Goal: Navigation & Orientation: Find specific page/section

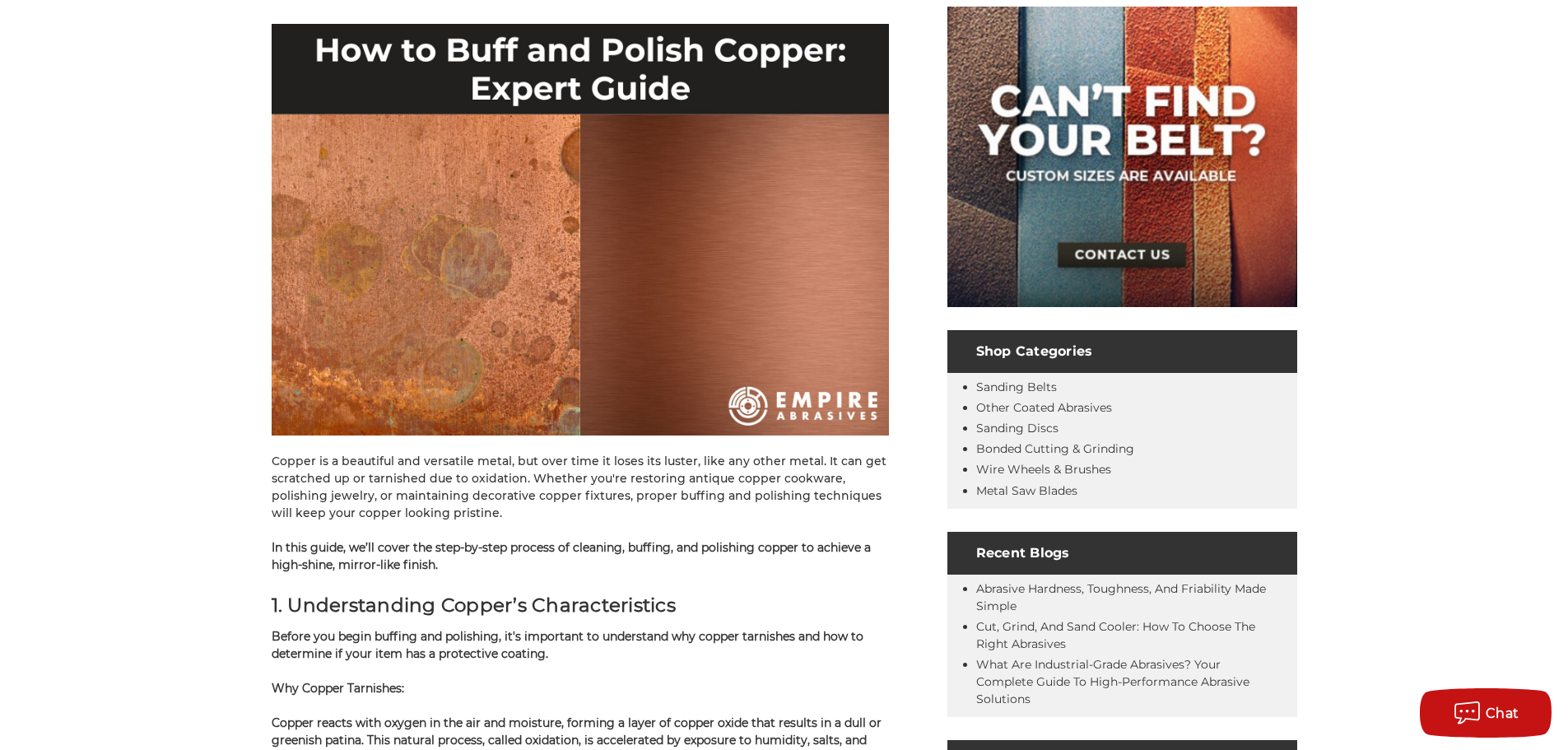
scroll to position [329, 0]
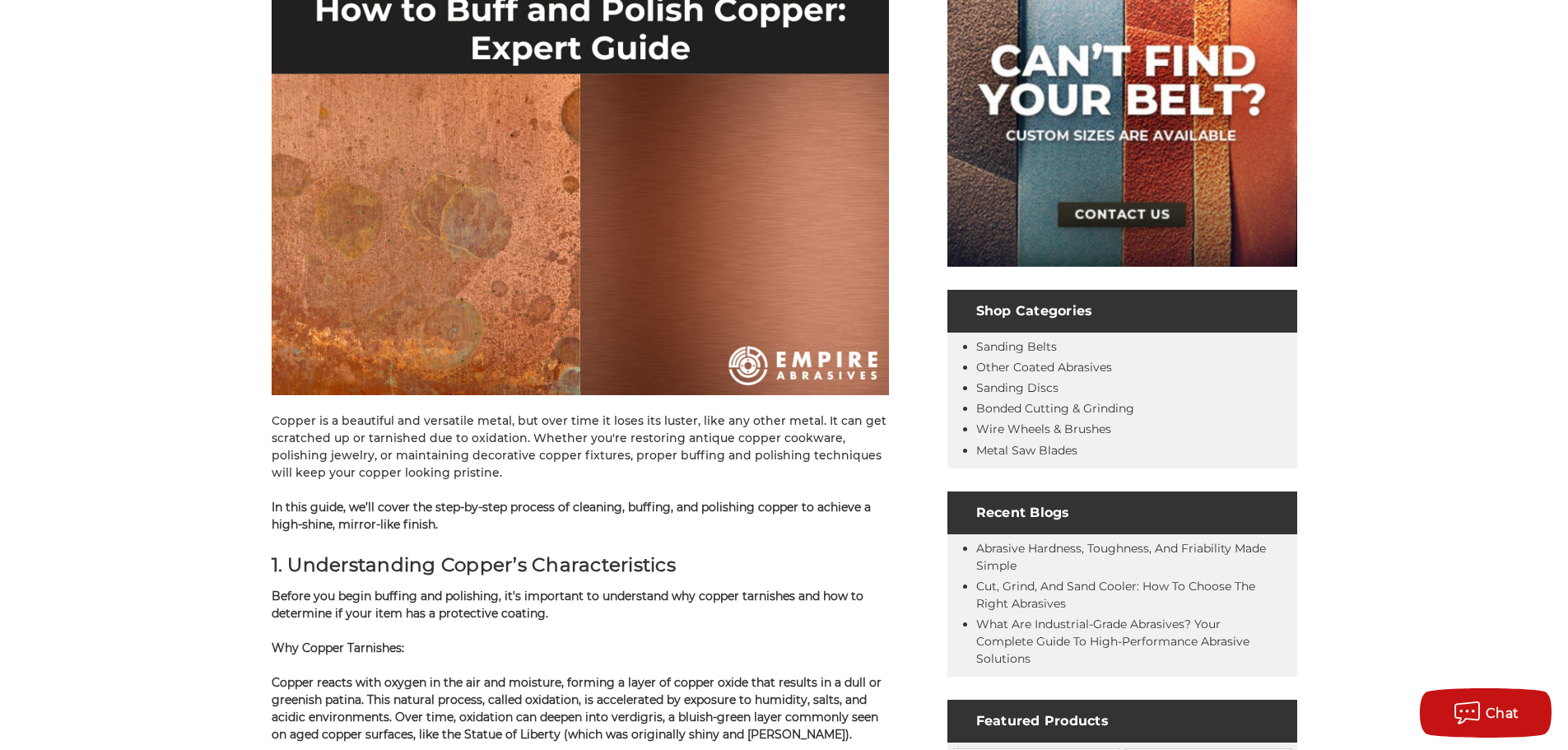
drag, startPoint x: 1311, startPoint y: 263, endPoint x: 1341, endPoint y: 161, distance: 106.3
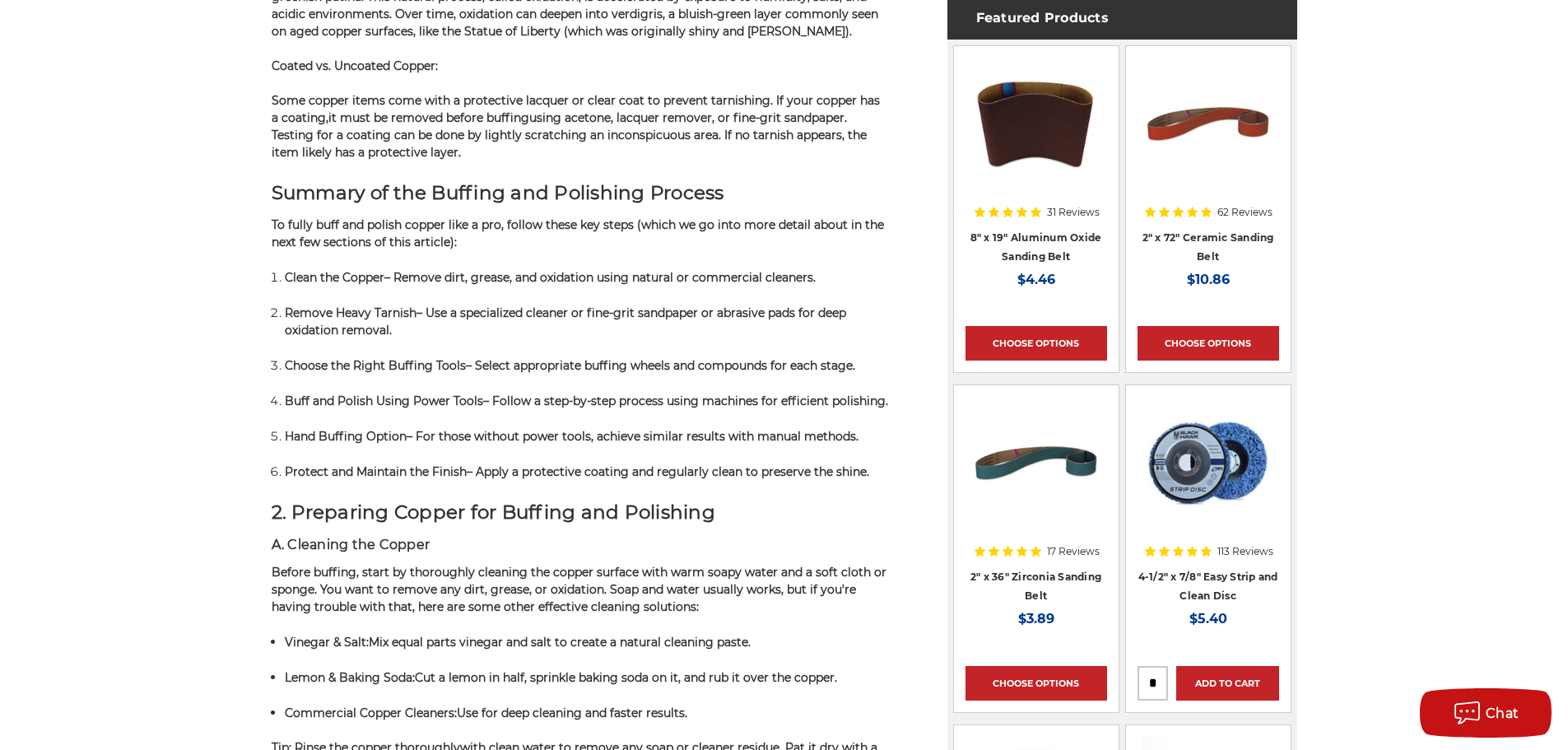
scroll to position [1070, 0]
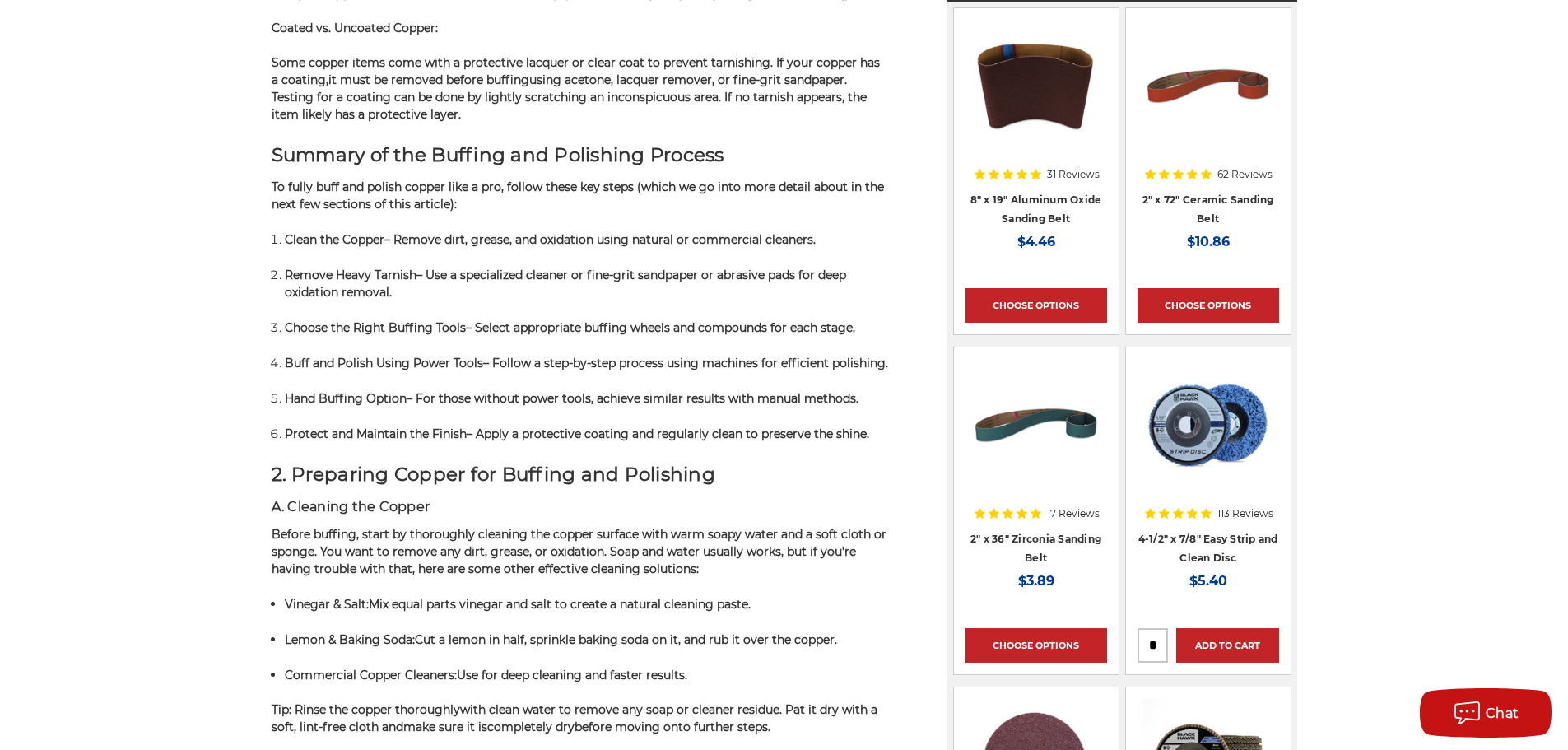
drag, startPoint x: 1340, startPoint y: 421, endPoint x: 1480, endPoint y: 597, distance: 224.9
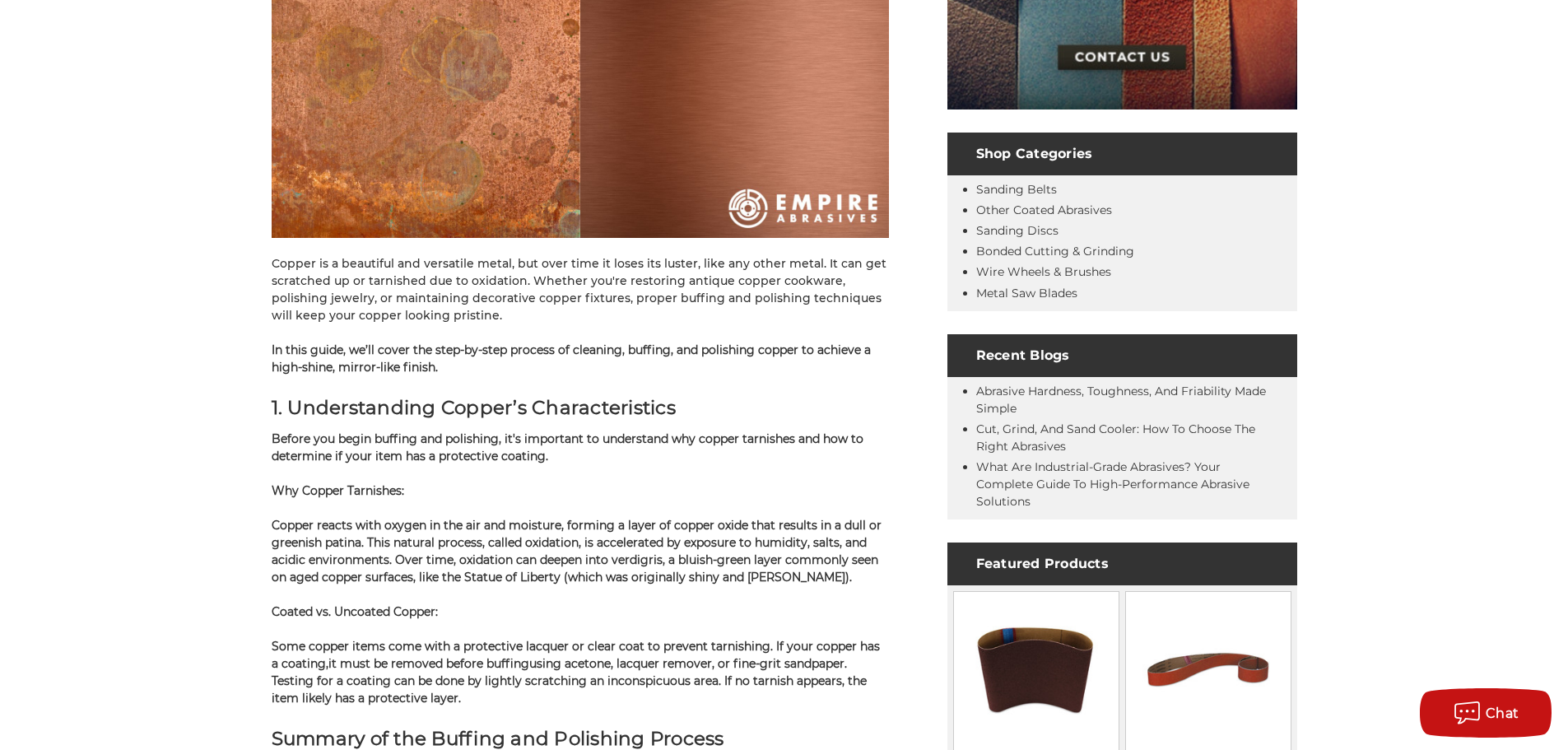
scroll to position [0, 0]
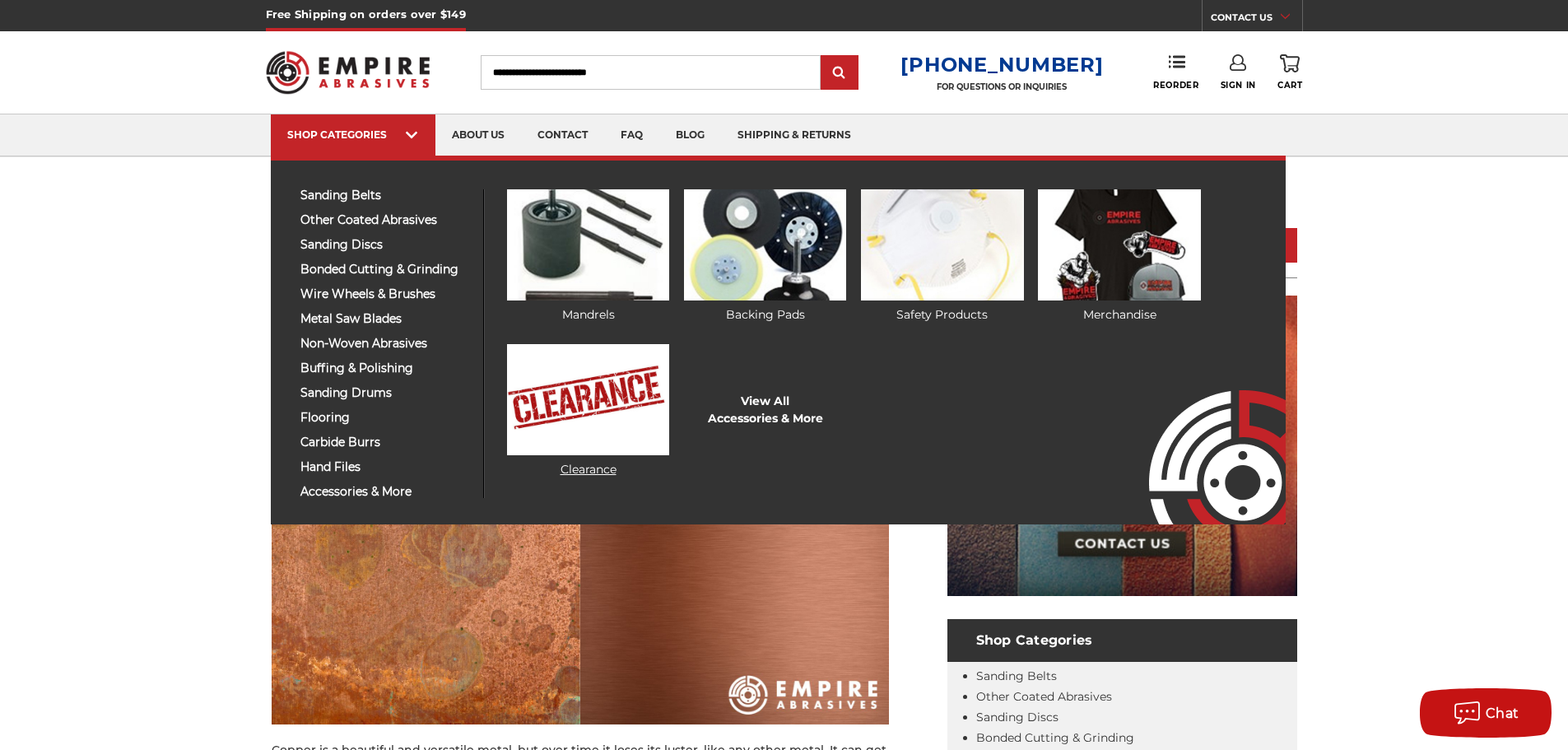
click at [603, 394] on img at bounding box center [588, 399] width 162 height 111
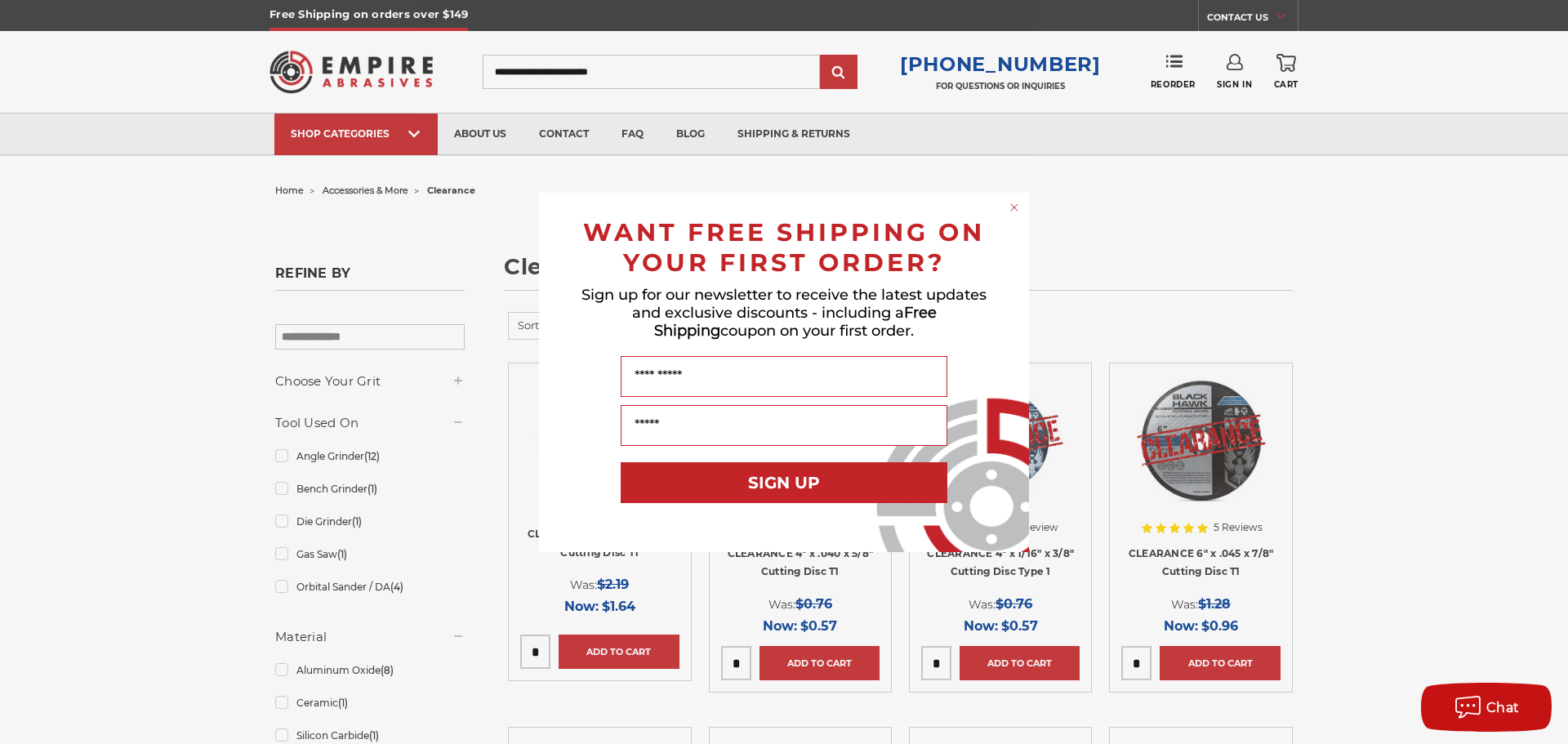
click at [1011, 210] on icon "Close dialog" at bounding box center [1014, 207] width 16 height 16
